Goal: Information Seeking & Learning: Learn about a topic

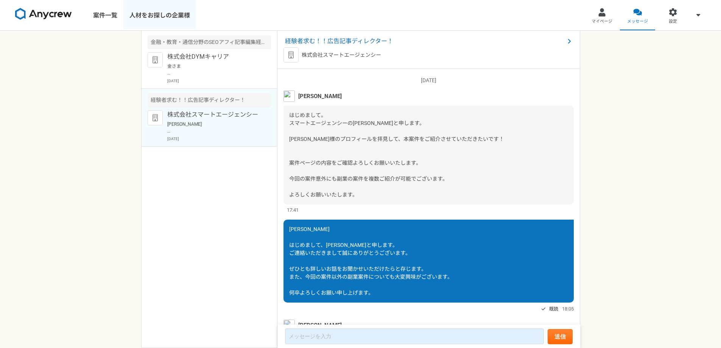
scroll to position [299, 0]
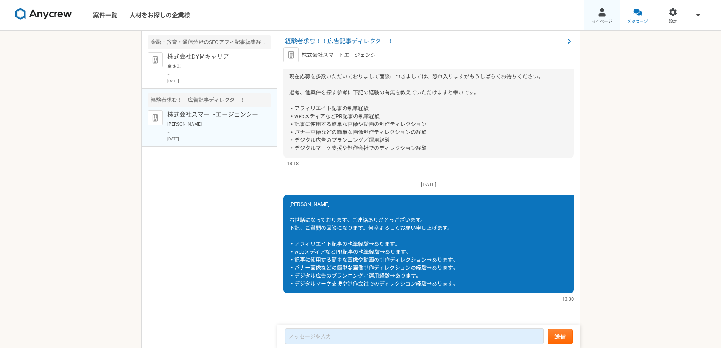
click at [598, 16] on div at bounding box center [601, 12] width 9 height 9
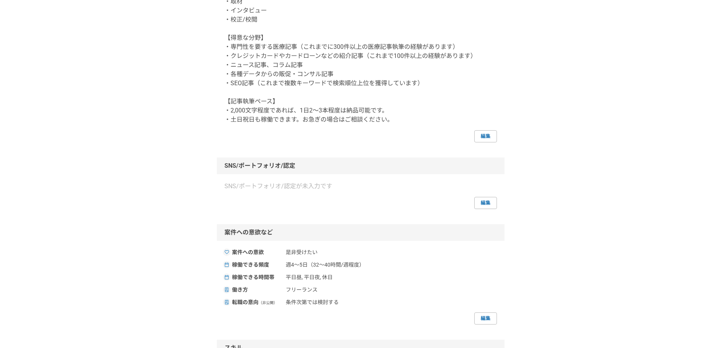
scroll to position [189, 0]
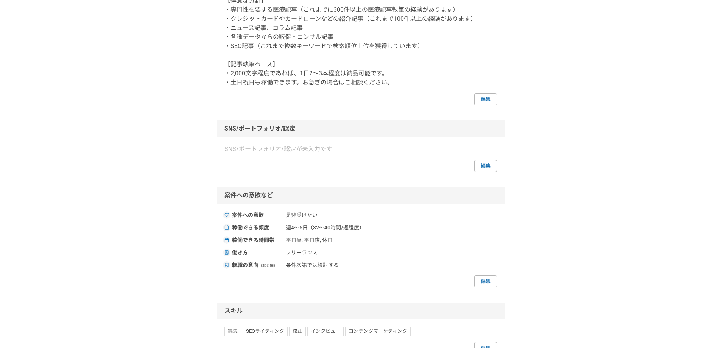
click at [263, 128] on div "SNS/ポートフォリオ/認定" at bounding box center [361, 128] width 288 height 17
click at [148, 103] on div "採用担当者として利用する [PERSON_NAME]のライター・エディター ライター [GEOGRAPHIC_DATA] 編集 プライバシー設定 公開（スカウ…" at bounding box center [360, 319] width 721 height 956
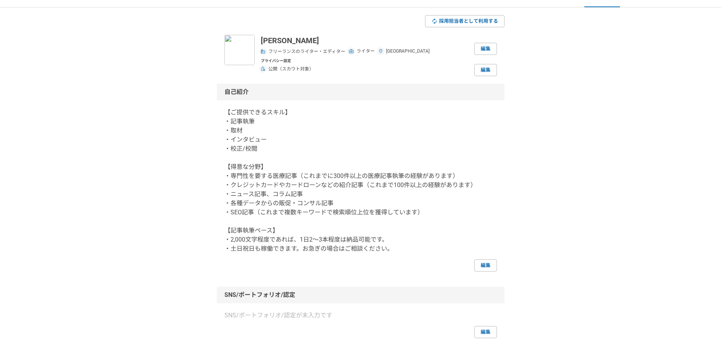
scroll to position [0, 0]
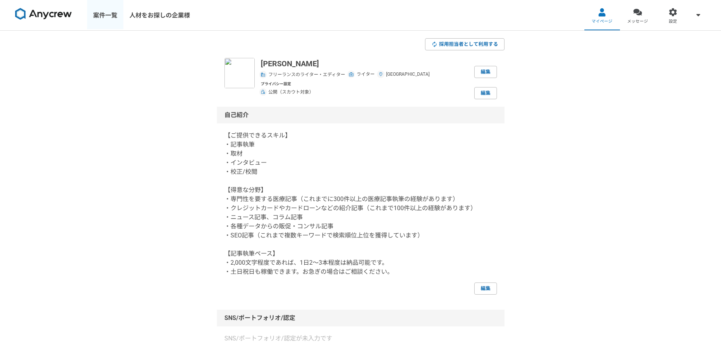
click at [104, 14] on link "案件一覧" at bounding box center [105, 15] width 36 height 30
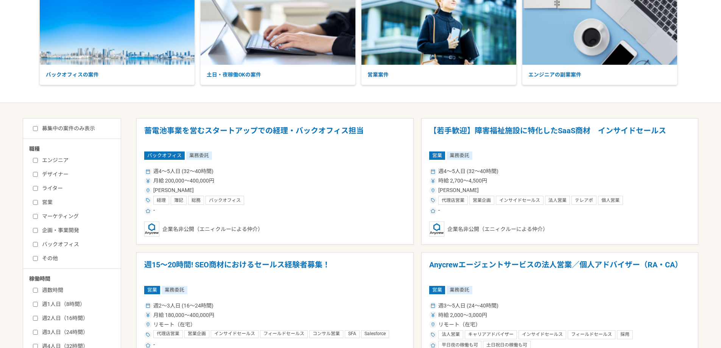
scroll to position [76, 0]
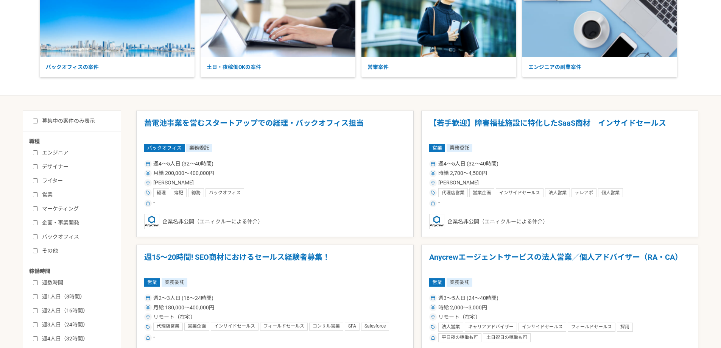
click at [59, 183] on label "ライター" at bounding box center [76, 181] width 87 height 8
click at [38, 183] on input "ライター" at bounding box center [35, 180] width 5 height 5
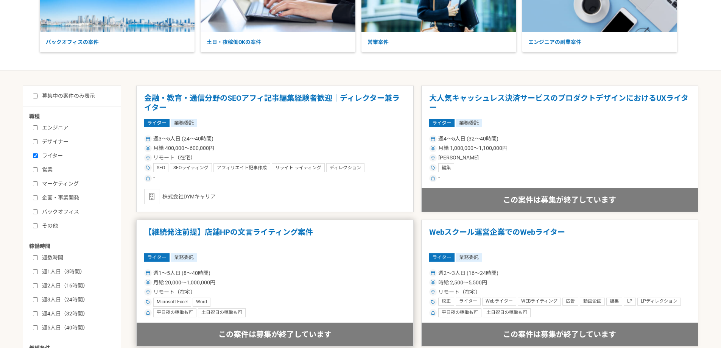
scroll to position [100, 0]
click at [50, 154] on label "ライター" at bounding box center [76, 156] width 87 height 8
click at [38, 154] on input "ライター" at bounding box center [35, 156] width 5 height 5
checkbox input "false"
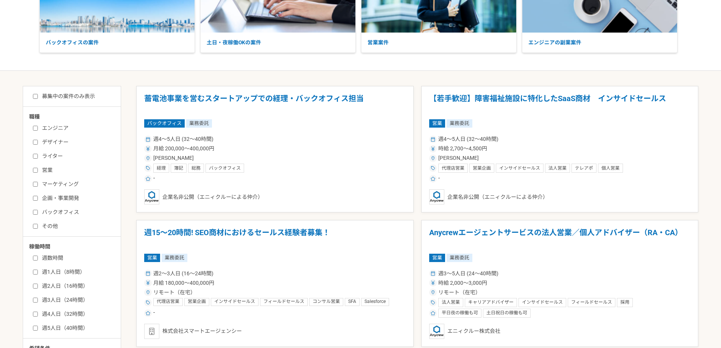
click at [45, 227] on label "その他" at bounding box center [76, 226] width 87 height 8
click at [38, 227] on input "その他" at bounding box center [35, 226] width 5 height 5
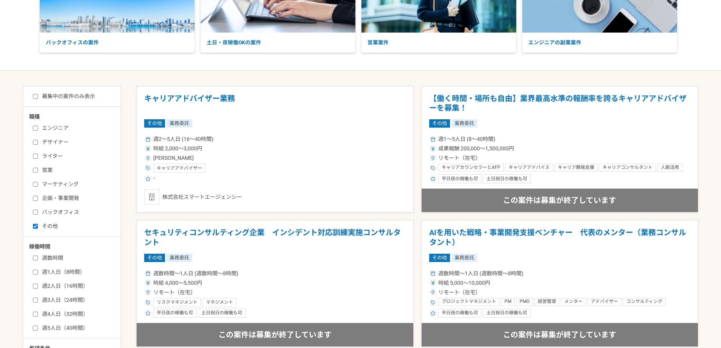
click at [45, 224] on label "その他" at bounding box center [76, 226] width 87 height 8
click at [38, 224] on input "その他" at bounding box center [35, 226] width 5 height 5
checkbox input "false"
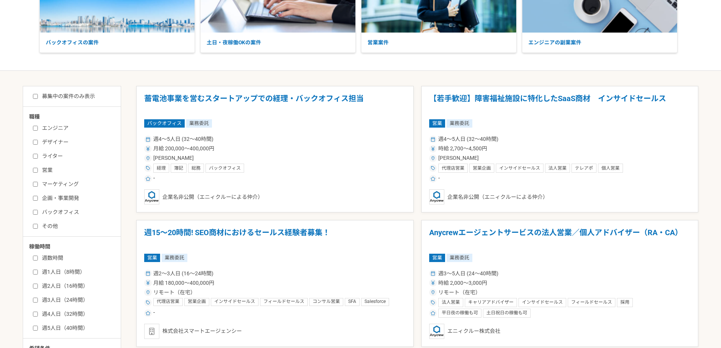
click at [51, 184] on label "マーケティング" at bounding box center [76, 184] width 87 height 8
click at [38, 184] on input "マーケティング" at bounding box center [35, 184] width 5 height 5
checkbox input "true"
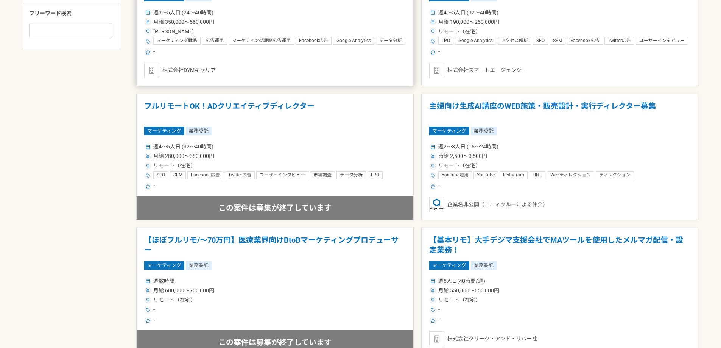
scroll to position [467, 0]
